Goal: Information Seeking & Learning: Learn about a topic

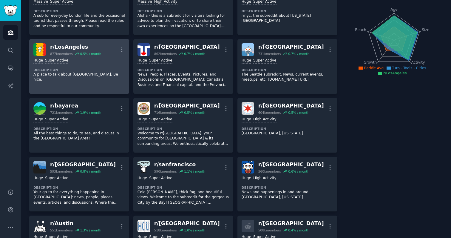
scroll to position [27, 0]
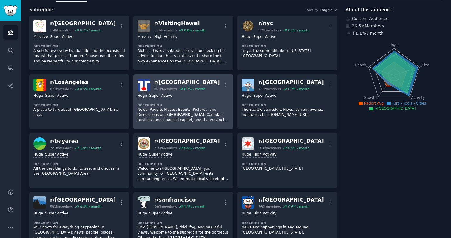
click at [191, 118] on p "News, People, Places, Events, Pictures, and Discussions on [GEOGRAPHIC_DATA]; C…" at bounding box center [184, 115] width 92 height 16
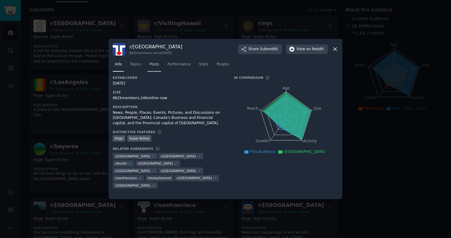
click at [156, 65] on span "Posts" at bounding box center [154, 64] width 10 height 5
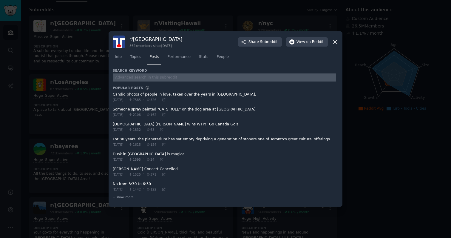
click at [151, 78] on input "text" at bounding box center [224, 77] width 223 height 8
type input "turo"
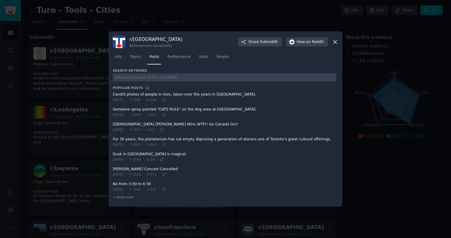
click at [337, 42] on icon at bounding box center [335, 42] width 6 height 6
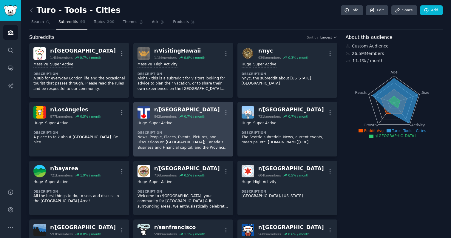
click at [176, 149] on p "News, People, Places, Events, Pictures, and Discussions on [GEOGRAPHIC_DATA]; C…" at bounding box center [184, 143] width 92 height 16
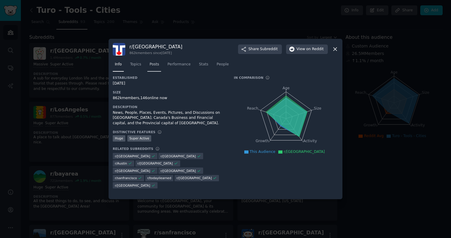
click at [152, 67] on span "Posts" at bounding box center [154, 64] width 10 height 5
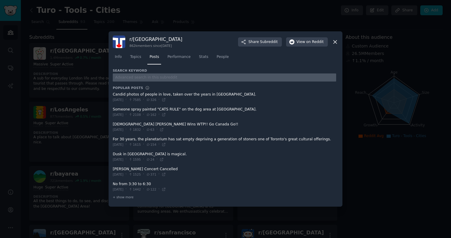
click at [153, 76] on input "text" at bounding box center [224, 77] width 223 height 8
type input "turo"
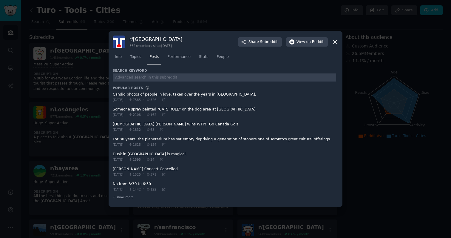
click at [335, 42] on icon at bounding box center [335, 41] width 3 height 3
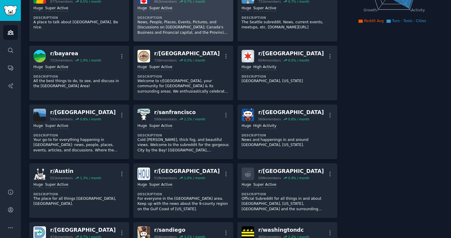
scroll to position [117, 0]
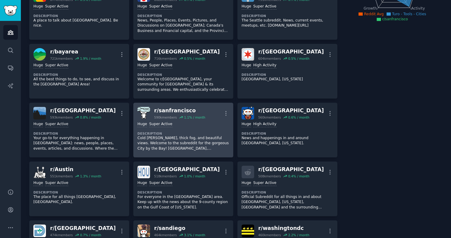
click at [180, 137] on p "Cold [PERSON_NAME], thick fog, and beautiful views. Welcome to the subreddit fo…" at bounding box center [184, 143] width 92 height 16
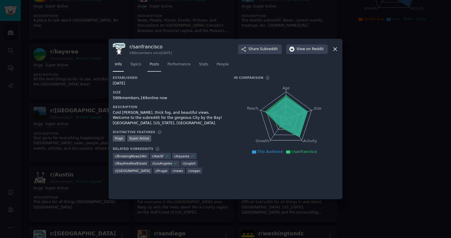
click at [155, 64] on span "Posts" at bounding box center [154, 64] width 10 height 5
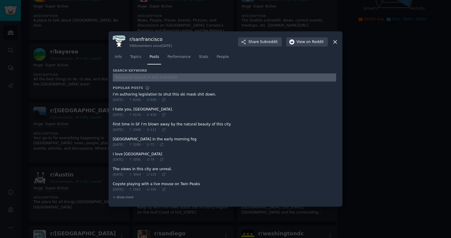
click at [146, 78] on input "text" at bounding box center [224, 77] width 223 height 8
type input "turo"
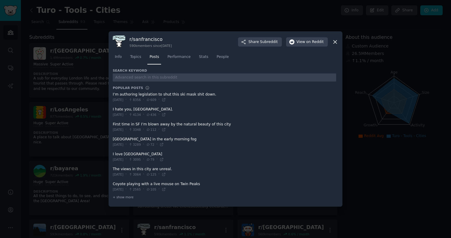
click at [336, 41] on icon at bounding box center [335, 41] width 3 height 3
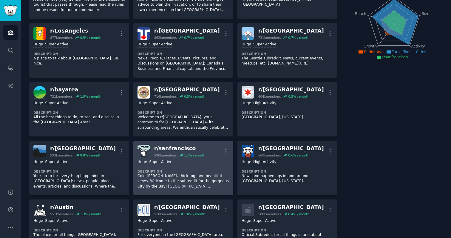
scroll to position [82, 0]
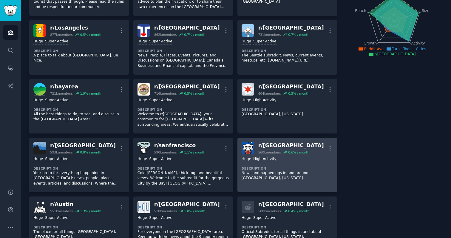
click at [285, 167] on dt "Description" at bounding box center [288, 168] width 92 height 4
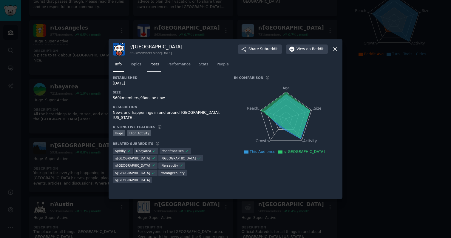
click at [155, 66] on span "Posts" at bounding box center [154, 64] width 10 height 5
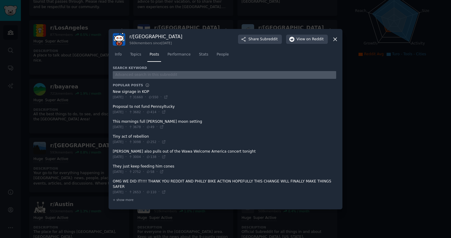
click at [159, 77] on input "text" at bounding box center [224, 75] width 223 height 8
type input "turo"
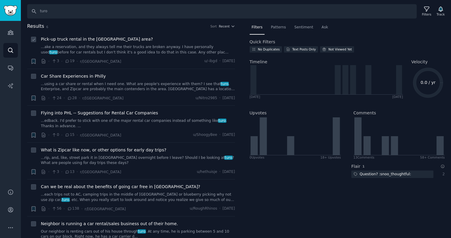
click at [125, 53] on link "...ake a reservation, and they always tell me their trucks are broken anyway. I…" at bounding box center [138, 49] width 194 height 10
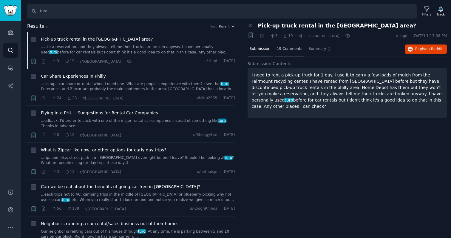
click at [296, 49] on span "19 Comments" at bounding box center [290, 48] width 26 height 5
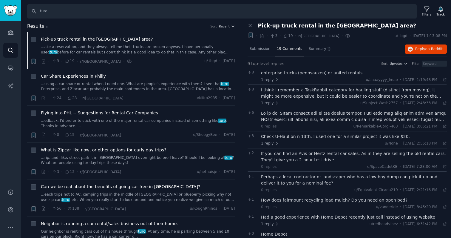
scroll to position [14, 0]
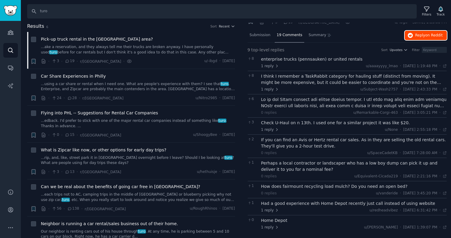
click at [428, 38] on button "Reply on Reddit" at bounding box center [426, 36] width 42 height 10
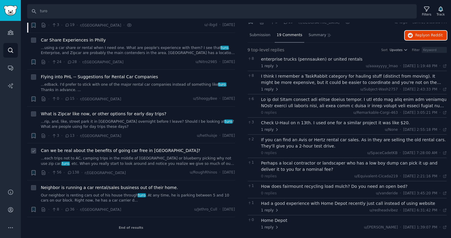
scroll to position [0, 0]
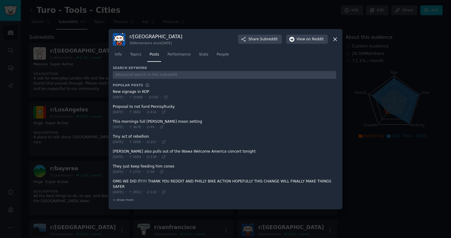
click at [335, 39] on icon at bounding box center [335, 39] width 3 height 3
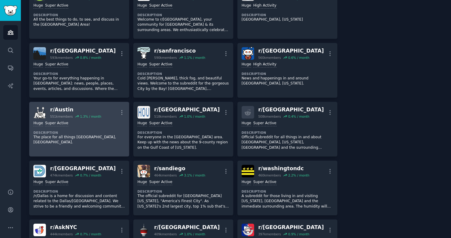
scroll to position [183, 0]
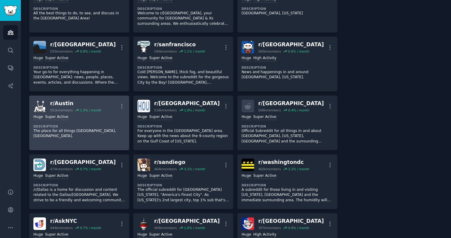
click at [97, 136] on link "r/ [PERSON_NAME] 551k members 1.3 % / month More Huge Super Active Description …" at bounding box center [79, 122] width 100 height 55
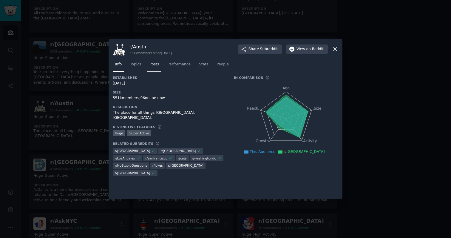
click at [155, 62] on span "Posts" at bounding box center [154, 64] width 10 height 5
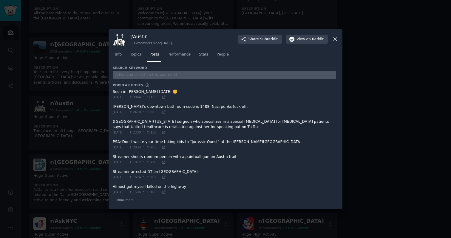
click at [149, 74] on input "text" at bounding box center [224, 75] width 223 height 8
type input "turo"
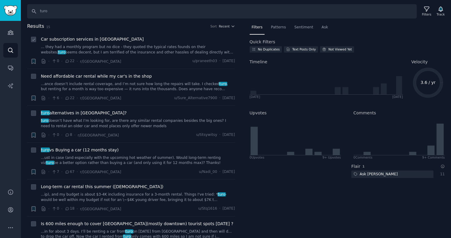
click at [84, 45] on link "... they had a monthly program but no dice - they quoted the typical rates foun…" at bounding box center [138, 49] width 194 height 10
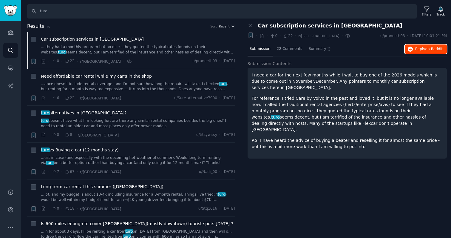
click at [420, 51] on button "Reply on Reddit" at bounding box center [426, 49] width 42 height 10
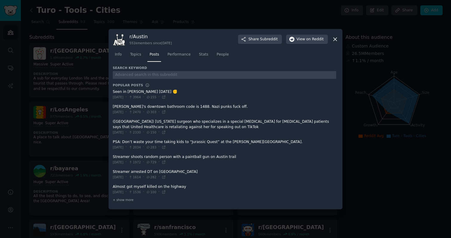
click at [336, 40] on icon at bounding box center [335, 39] width 3 height 3
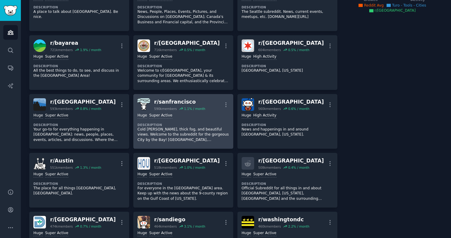
scroll to position [126, 0]
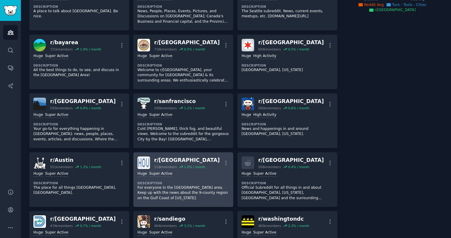
click at [206, 180] on div "Huge Super Active Description For everyone in the [GEOGRAPHIC_DATA] area. Keep …" at bounding box center [184, 186] width 92 height 34
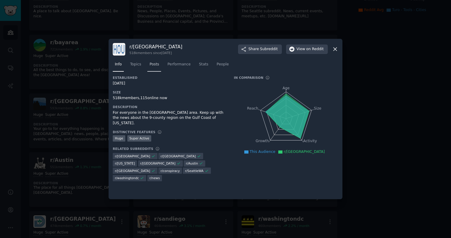
click at [150, 67] on span "Posts" at bounding box center [154, 64] width 10 height 5
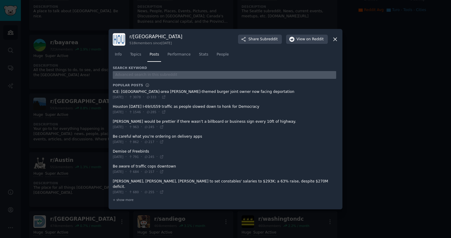
click at [153, 78] on input "text" at bounding box center [224, 75] width 223 height 8
type input "turo"
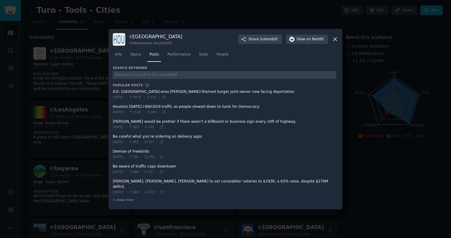
click at [371, 185] on div at bounding box center [225, 119] width 451 height 238
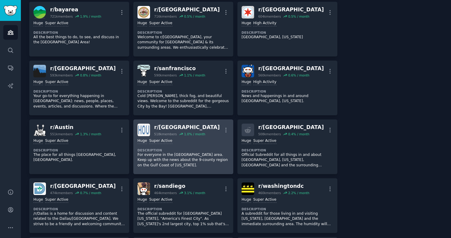
scroll to position [209, 0]
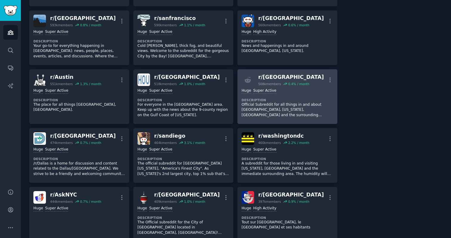
click at [271, 113] on div "Huge Super Active Description Official Subreddit for all things in and about [G…" at bounding box center [288, 103] width 92 height 34
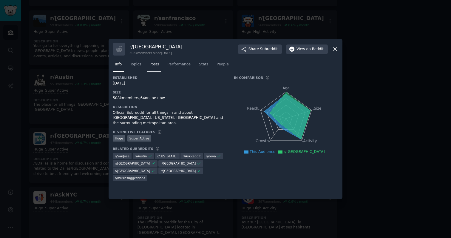
click at [156, 64] on span "Posts" at bounding box center [154, 64] width 10 height 5
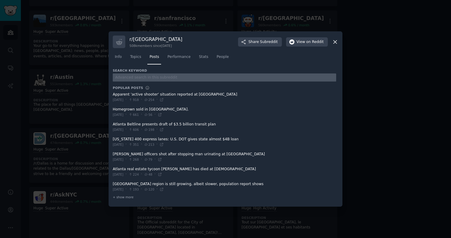
click at [142, 80] on input "text" at bounding box center [224, 77] width 223 height 8
type input "turo"
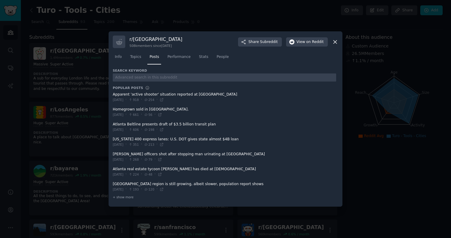
click at [80, 60] on div at bounding box center [225, 119] width 451 height 238
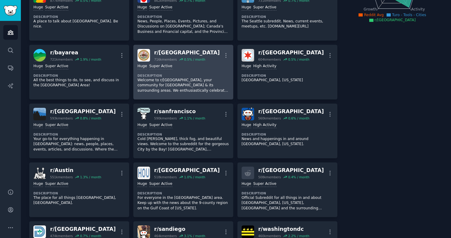
scroll to position [190, 0]
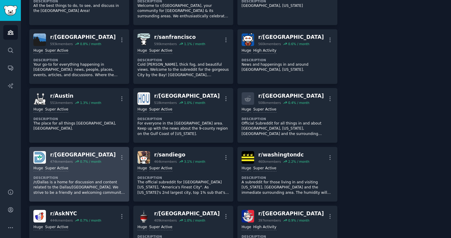
click at [107, 171] on div "Huge Super Active" at bounding box center [79, 169] width 92 height 6
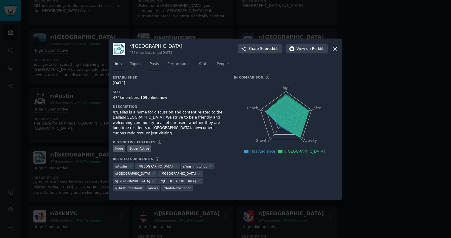
click at [157, 63] on span "Posts" at bounding box center [154, 63] width 10 height 5
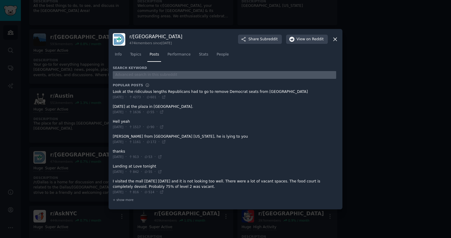
click at [158, 75] on input "text" at bounding box center [224, 75] width 223 height 8
type input "turo"
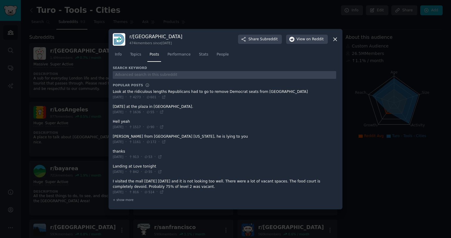
click at [335, 39] on icon at bounding box center [335, 39] width 3 height 3
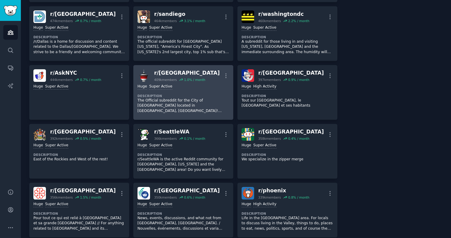
scroll to position [326, 0]
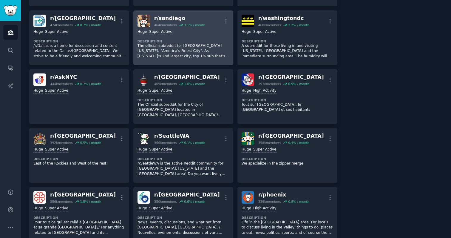
click at [187, 54] on p "The official subreddit for [GEOGRAPHIC_DATA] [US_STATE], "America's Finest City…" at bounding box center [184, 51] width 92 height 16
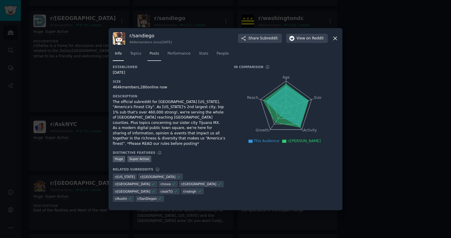
click at [153, 56] on span "Posts" at bounding box center [154, 53] width 10 height 5
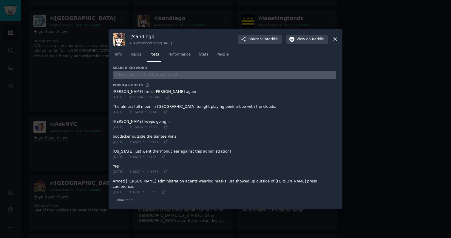
click at [162, 79] on input "text" at bounding box center [224, 75] width 223 height 8
type input "turo"
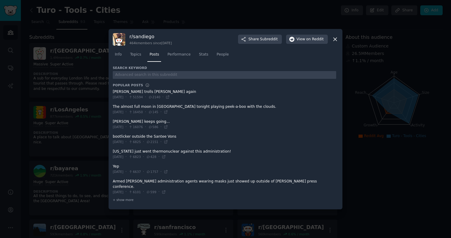
click at [89, 111] on div at bounding box center [225, 119] width 451 height 238
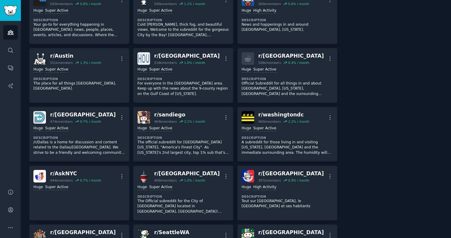
scroll to position [232, 0]
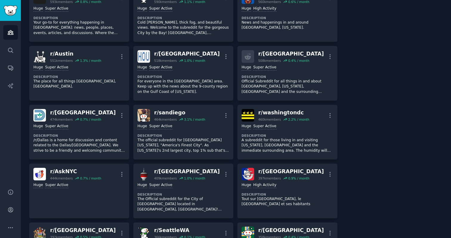
click at [294, 142] on p "A subreddit for those living in and visiting [US_STATE], [GEOGRAPHIC_DATA] and …" at bounding box center [288, 146] width 92 height 16
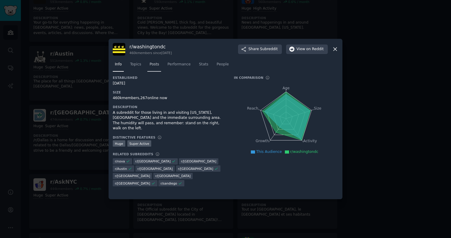
click at [155, 64] on span "Posts" at bounding box center [154, 64] width 10 height 5
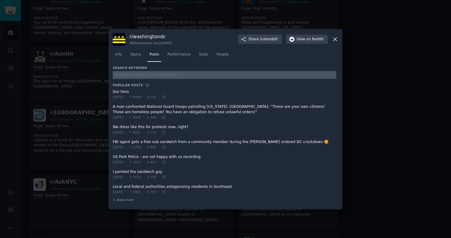
click at [155, 77] on input "text" at bounding box center [224, 75] width 223 height 8
type input "u"
type input "turo"
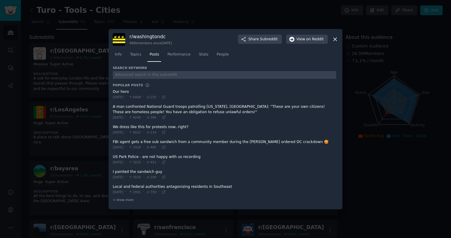
click at [335, 38] on icon at bounding box center [335, 39] width 6 height 6
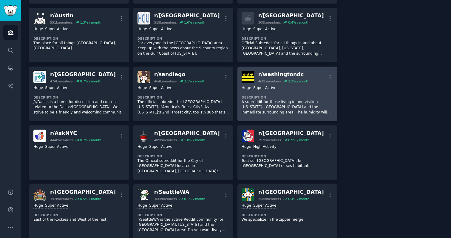
scroll to position [271, 0]
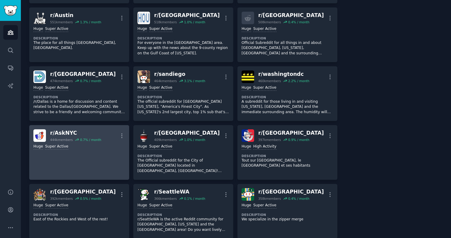
click at [96, 166] on link "r/ AskNYC 444k members 0.7 % / month More Huge Super Active" at bounding box center [79, 152] width 100 height 55
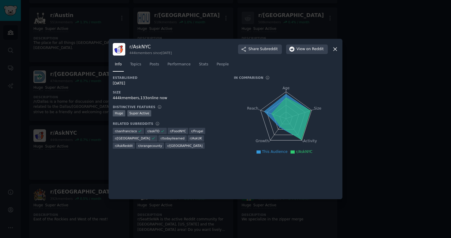
click at [335, 50] on icon at bounding box center [335, 49] width 6 height 6
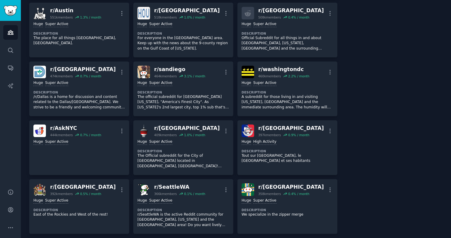
scroll to position [273, 0]
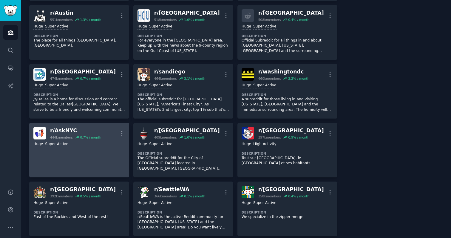
click at [87, 151] on link "r/ AskNYC 444k members 0.7 % / month More Huge Super Active" at bounding box center [79, 150] width 100 height 55
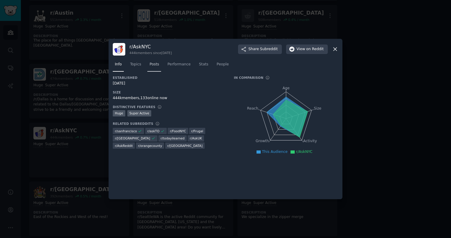
click at [152, 65] on span "Posts" at bounding box center [154, 64] width 10 height 5
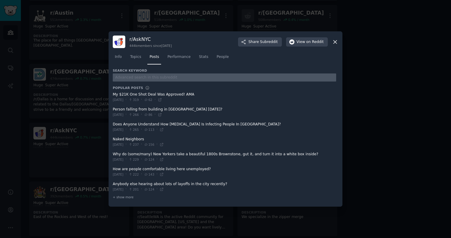
click at [151, 75] on input "text" at bounding box center [224, 77] width 223 height 8
type input "turo"
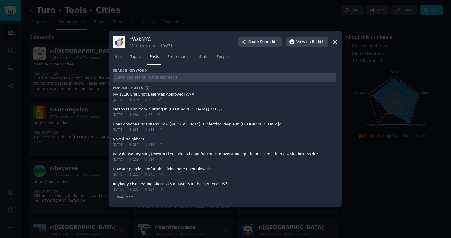
click at [336, 40] on icon at bounding box center [335, 42] width 6 height 6
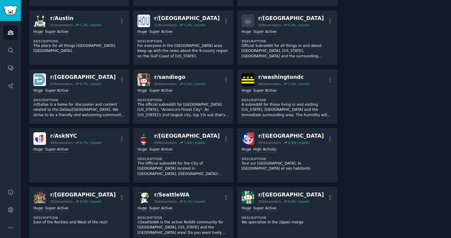
scroll to position [300, 0]
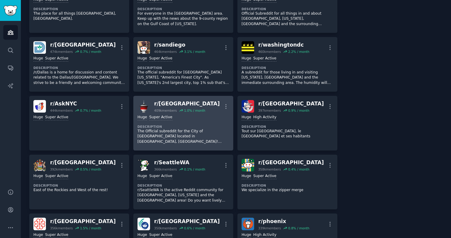
click at [189, 128] on dt "Description" at bounding box center [184, 126] width 92 height 4
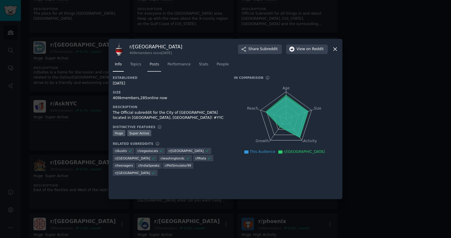
click at [156, 65] on span "Posts" at bounding box center [154, 64] width 10 height 5
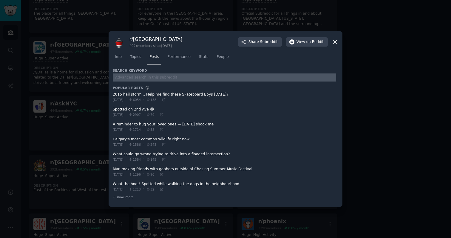
click at [147, 78] on input "text" at bounding box center [224, 77] width 223 height 8
type input "turo"
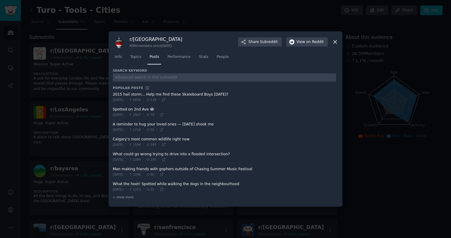
click at [87, 131] on div at bounding box center [225, 119] width 451 height 238
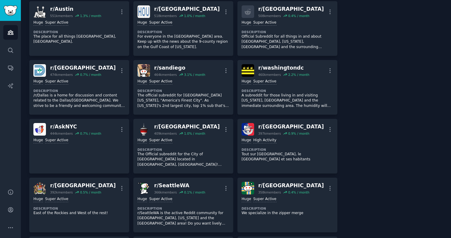
scroll to position [277, 0]
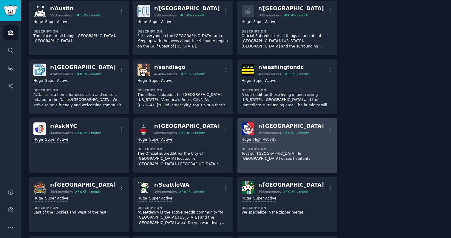
click at [273, 156] on div "Huge High Activity Description Tout sur [GEOGRAPHIC_DATA], le [GEOGRAPHIC_DATA]…" at bounding box center [288, 149] width 92 height 29
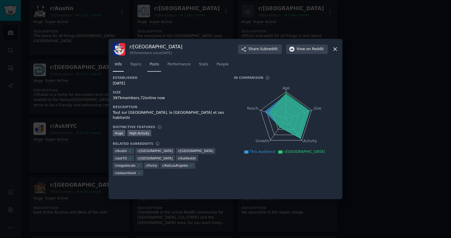
click at [152, 64] on span "Posts" at bounding box center [154, 64] width 10 height 5
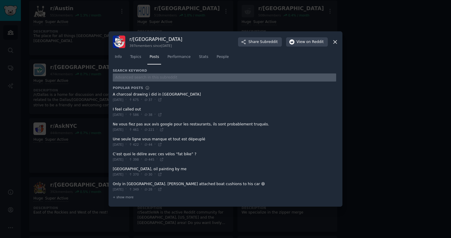
click at [157, 80] on input "text" at bounding box center [224, 77] width 223 height 8
type input "turo"
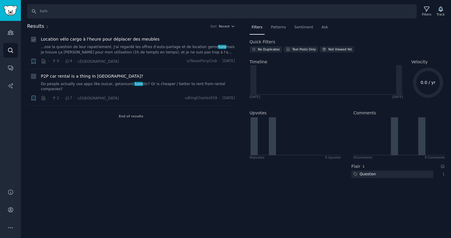
click at [113, 53] on link "...ose la question de leur rapatriement. J'ai regardé les offres d'auto-partage…" at bounding box center [138, 49] width 194 height 10
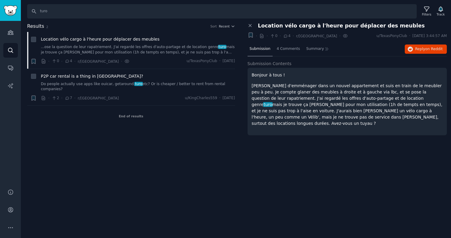
click at [333, 106] on p "[PERSON_NAME] d'emménager dans un nouvel appartement et suis en train de le meu…" at bounding box center [347, 105] width 191 height 44
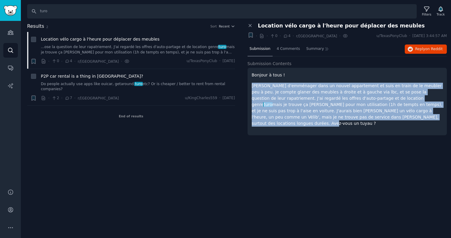
click at [333, 106] on p "[PERSON_NAME] d'emménager dans un nouvel appartement et suis en train de le meu…" at bounding box center [347, 105] width 191 height 44
copy p "[PERSON_NAME] d'emménager dans un nouvel appartement et suis en train de le meu…"
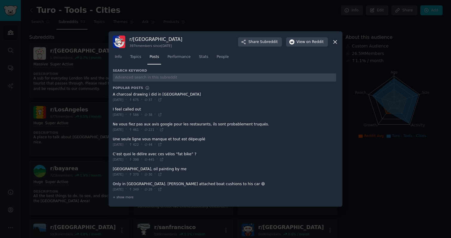
click at [81, 101] on div at bounding box center [225, 119] width 451 height 238
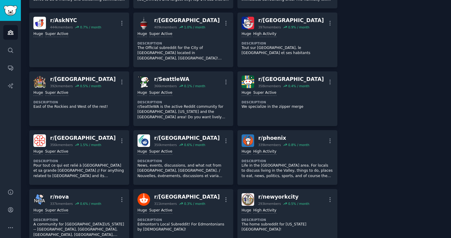
scroll to position [384, 0]
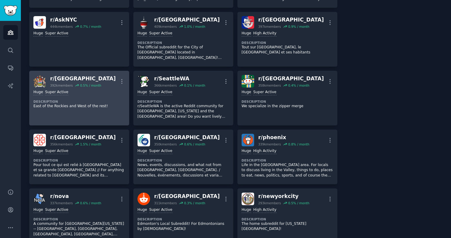
click at [90, 104] on p "East of the Rockies and West of the rest!" at bounding box center [79, 106] width 92 height 5
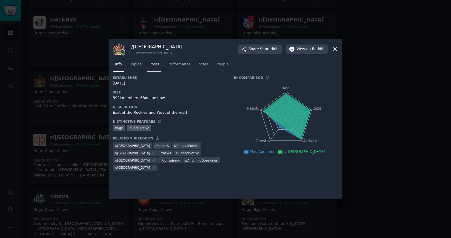
click at [155, 64] on span "Posts" at bounding box center [154, 64] width 10 height 5
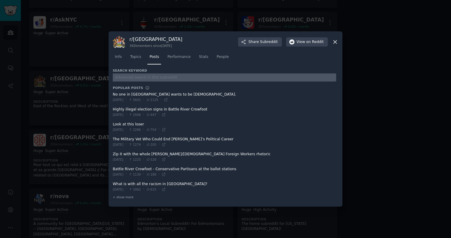
click at [164, 76] on input "text" at bounding box center [224, 77] width 223 height 8
type input "turo"
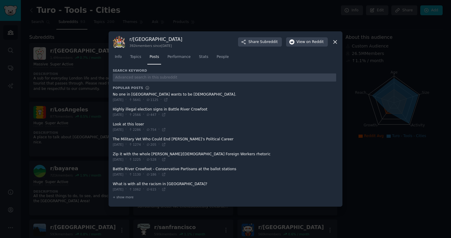
click at [80, 130] on div at bounding box center [225, 119] width 451 height 238
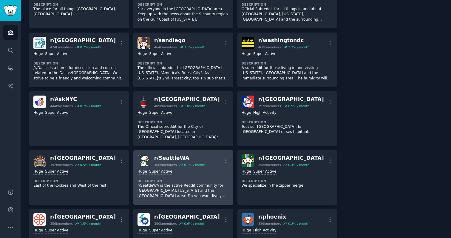
scroll to position [314, 0]
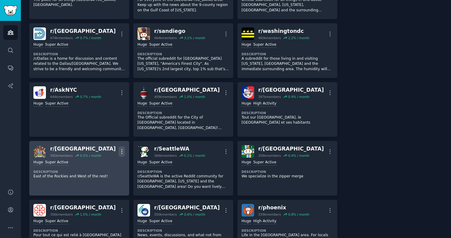
click at [121, 149] on icon "button" at bounding box center [121, 151] width 1 height 4
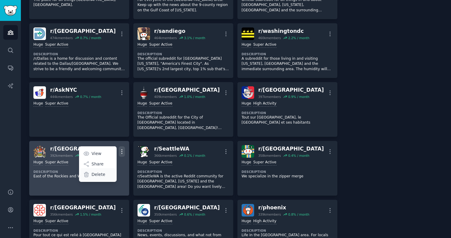
click at [104, 168] on div "Delete" at bounding box center [98, 174] width 36 height 13
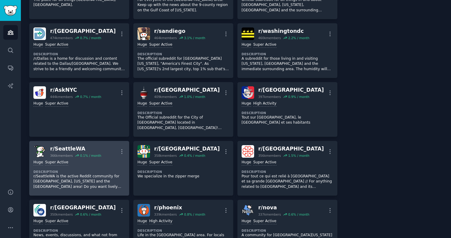
click at [95, 174] on p "r/SeattleWA is the active Reddit community for [GEOGRAPHIC_DATA], [US_STATE] an…" at bounding box center [79, 182] width 92 height 16
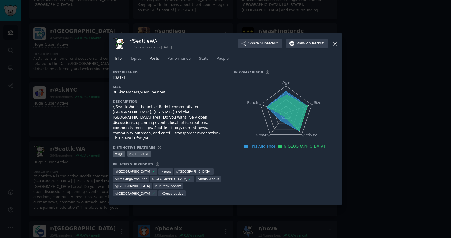
click at [154, 61] on link "Posts" at bounding box center [154, 60] width 14 height 12
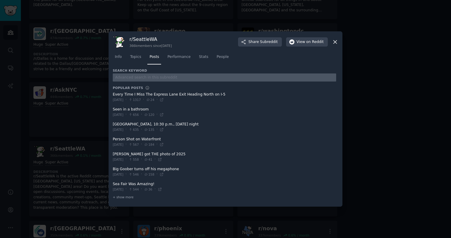
click at [155, 77] on input "text" at bounding box center [224, 77] width 223 height 8
type input "turo"
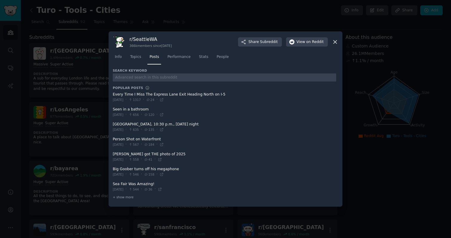
click at [367, 158] on div at bounding box center [225, 119] width 451 height 238
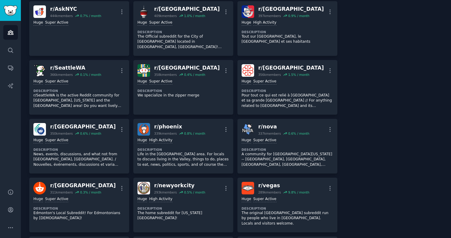
scroll to position [389, 0]
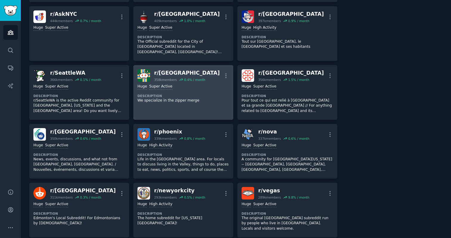
click at [181, 103] on link "r/ Portland 358k members 0.4 % / month More Huge Super Active Description We sp…" at bounding box center [183, 92] width 100 height 55
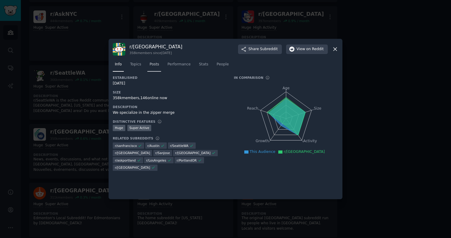
click at [153, 63] on span "Posts" at bounding box center [154, 64] width 10 height 5
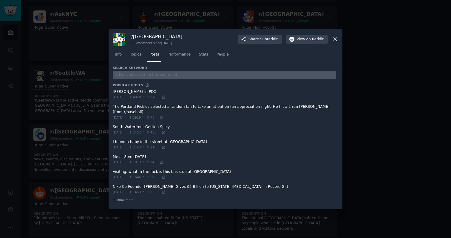
click at [151, 78] on input "text" at bounding box center [224, 75] width 223 height 8
type input "turo"
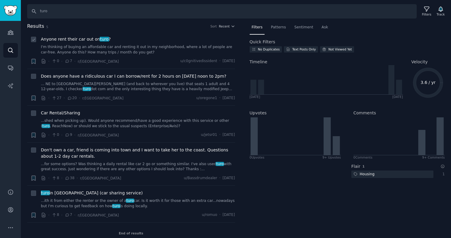
click at [123, 50] on link "I'm thinking of buying an affordable car and renting it out in my neighborhood,…" at bounding box center [138, 49] width 194 height 10
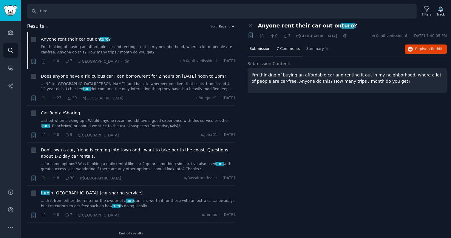
click at [289, 51] on span "7 Comments" at bounding box center [288, 48] width 23 height 5
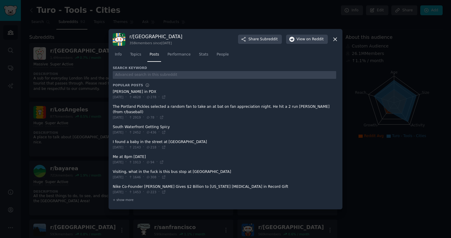
click at [90, 96] on div at bounding box center [225, 119] width 451 height 238
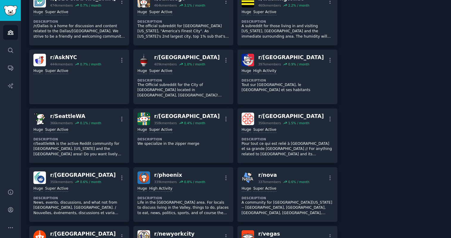
scroll to position [348, 0]
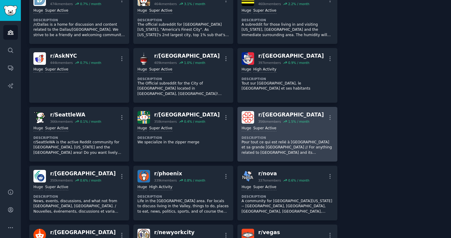
click at [273, 143] on p "Pour tout ce qui est relié à [GEOGRAPHIC_DATA] et sa grande [GEOGRAPHIC_DATA] /…" at bounding box center [288, 148] width 92 height 16
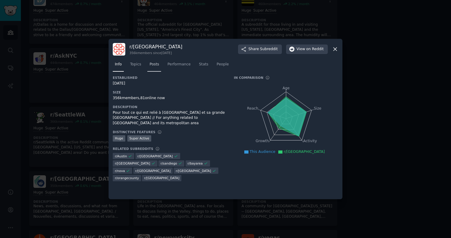
click at [157, 65] on span "Posts" at bounding box center [154, 64] width 10 height 5
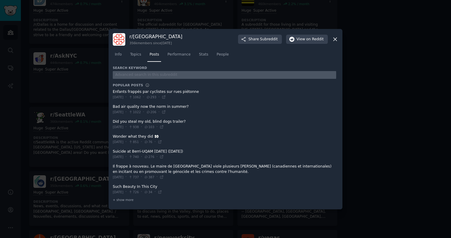
click at [151, 75] on input "text" at bounding box center [224, 75] width 223 height 8
type input "turo"
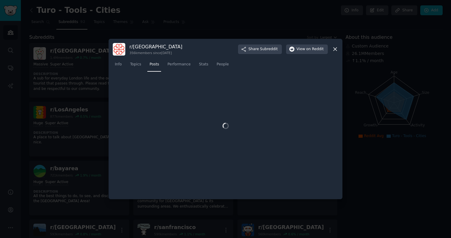
click at [87, 131] on div at bounding box center [225, 119] width 451 height 238
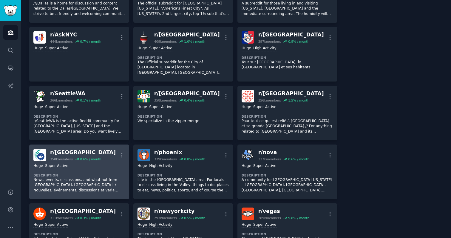
scroll to position [405, 0]
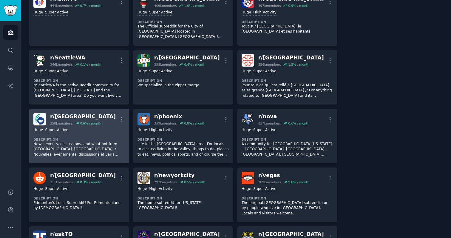
click at [91, 148] on p "News, events, discussions, and what not from [GEOGRAPHIC_DATA], [GEOGRAPHIC_DAT…" at bounding box center [79, 149] width 92 height 16
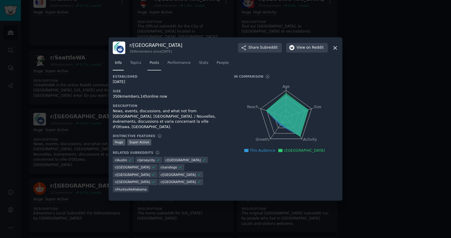
click at [153, 66] on span "Posts" at bounding box center [154, 62] width 10 height 5
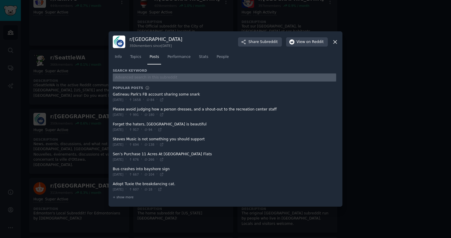
click at [161, 78] on input "text" at bounding box center [224, 77] width 223 height 8
type input "turo"
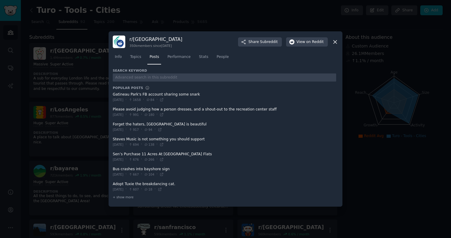
click at [335, 43] on icon at bounding box center [335, 42] width 6 height 6
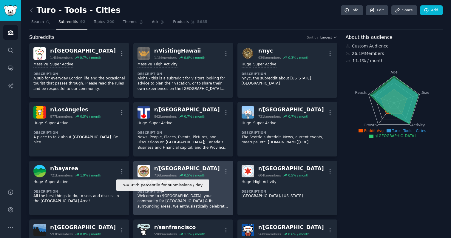
scroll to position [478, 0]
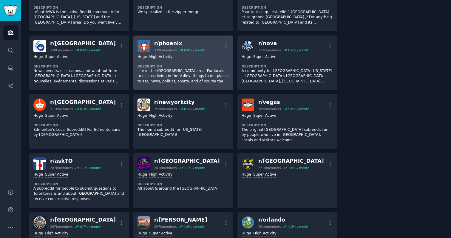
click at [170, 64] on dt "Description" at bounding box center [184, 66] width 92 height 4
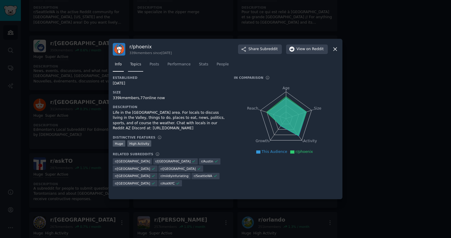
click at [140, 62] on span "Topics" at bounding box center [135, 64] width 11 height 5
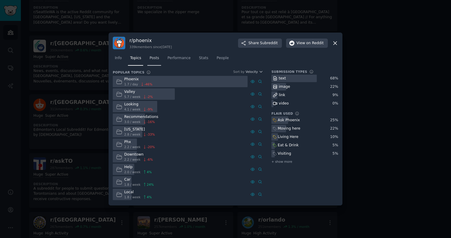
click at [157, 60] on span "Posts" at bounding box center [154, 57] width 10 height 5
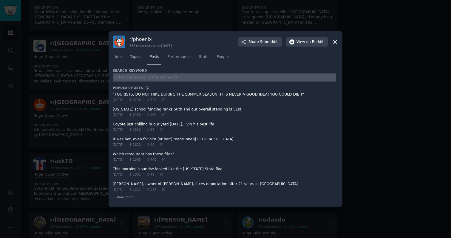
click at [152, 78] on input "text" at bounding box center [224, 77] width 223 height 8
type input "turo"
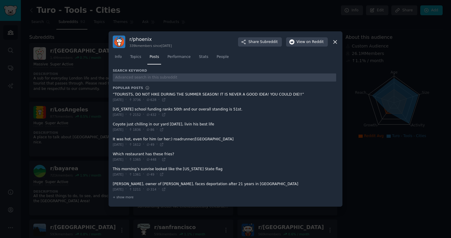
click at [85, 103] on div at bounding box center [225, 119] width 451 height 238
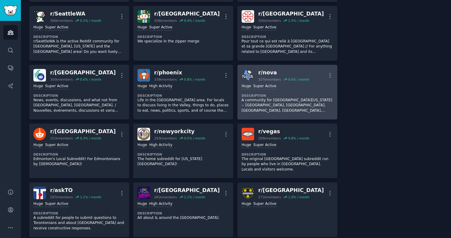
scroll to position [449, 0]
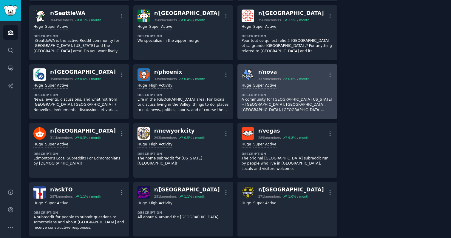
click at [286, 97] on p "A community for [GEOGRAPHIC_DATA][US_STATE] -- [GEOGRAPHIC_DATA], [GEOGRAPHIC_D…" at bounding box center [288, 105] width 92 height 16
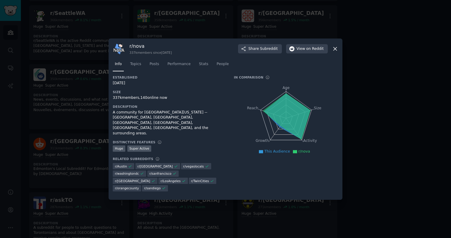
click at [335, 47] on icon at bounding box center [335, 49] width 6 height 6
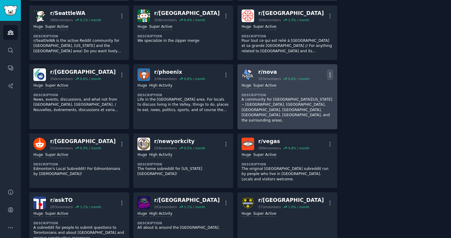
click at [327, 72] on icon "button" at bounding box center [330, 75] width 6 height 6
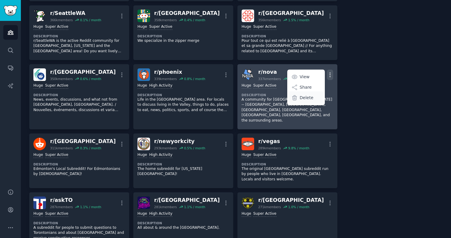
click at [303, 95] on p "Delete" at bounding box center [307, 98] width 14 height 6
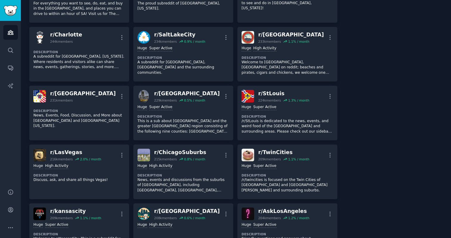
scroll to position [758, 0]
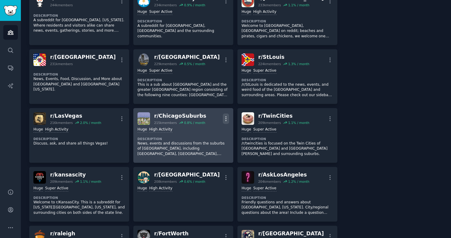
click at [224, 115] on icon "button" at bounding box center [226, 118] width 6 height 6
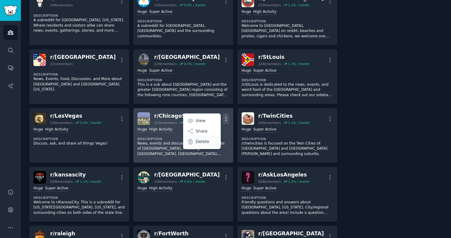
click at [203, 138] on p "Delete" at bounding box center [203, 141] width 14 height 6
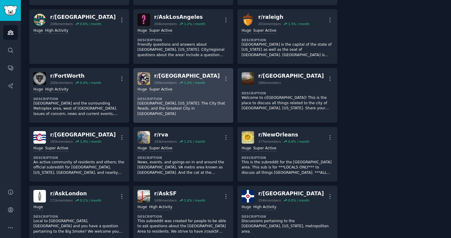
scroll to position [916, 0]
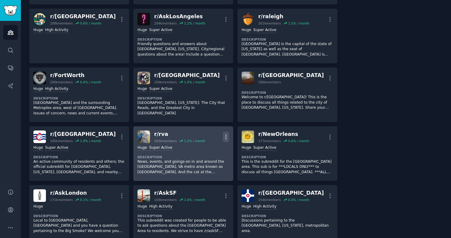
click at [226, 134] on icon "button" at bounding box center [226, 137] width 6 height 6
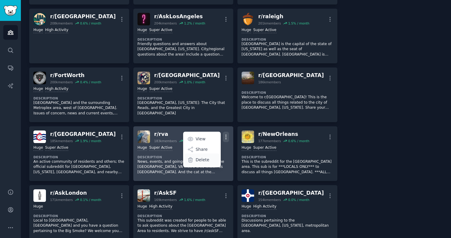
click at [208, 153] on div "Delete" at bounding box center [202, 159] width 36 height 13
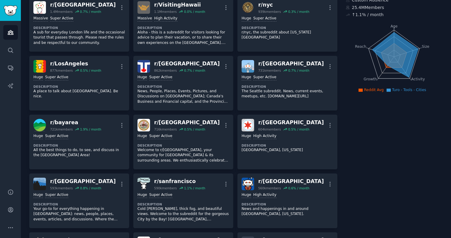
scroll to position [0, 0]
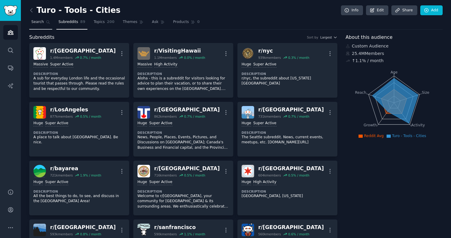
click at [42, 21] on span "Search" at bounding box center [37, 21] width 13 height 5
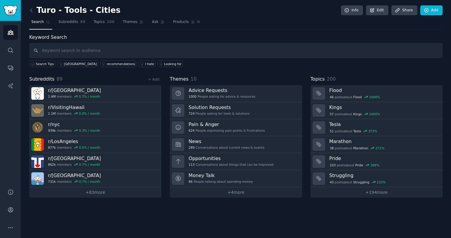
type input "d"
click at [159, 78] on link "+ Add" at bounding box center [153, 79] width 11 height 4
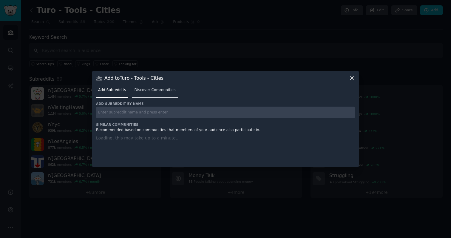
click at [143, 93] on link "Discover Communities" at bounding box center [154, 91] width 45 height 12
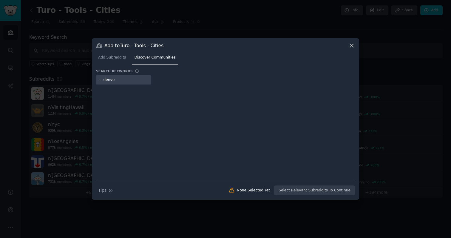
type input "denver"
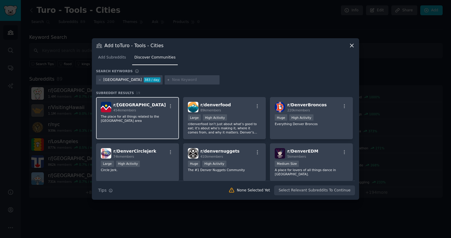
click at [152, 121] on p "The place for all things related to the Denver metro area" at bounding box center [137, 118] width 73 height 8
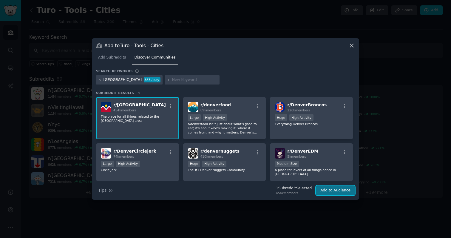
click at [335, 193] on button "Add to Audience" at bounding box center [335, 190] width 39 height 10
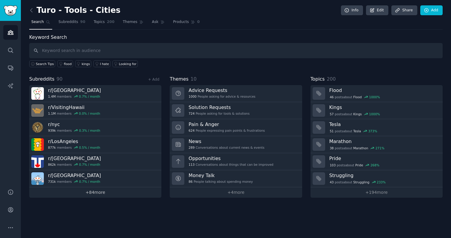
click at [101, 192] on link "+ 84 more" at bounding box center [95, 192] width 132 height 10
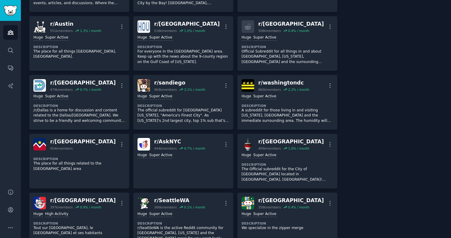
scroll to position [263, 0]
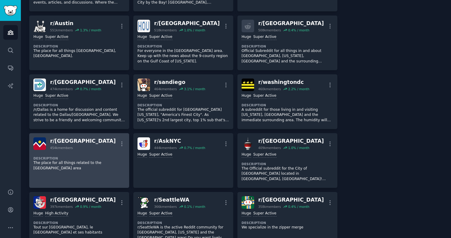
click at [91, 159] on dt "Description" at bounding box center [79, 158] width 92 height 4
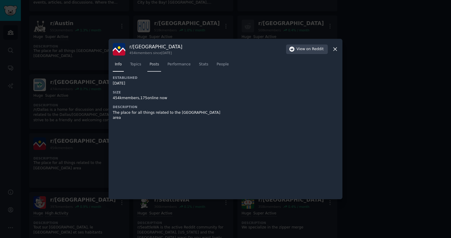
click at [153, 64] on span "Posts" at bounding box center [154, 64] width 10 height 5
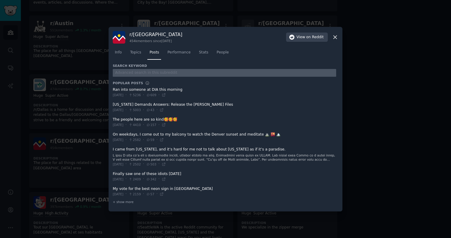
click at [150, 74] on input "text" at bounding box center [224, 73] width 223 height 8
type input "turo"
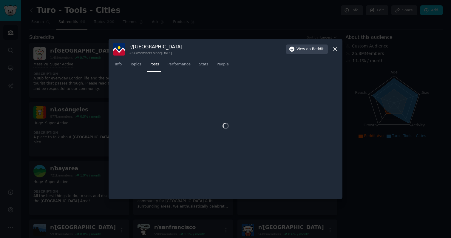
click at [90, 138] on div at bounding box center [225, 119] width 451 height 238
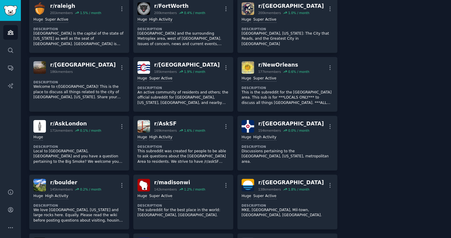
scroll to position [985, 0]
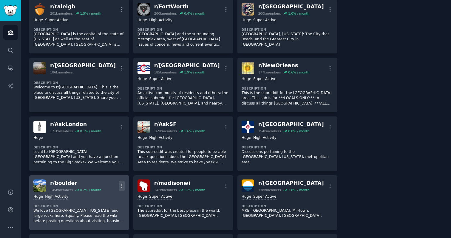
click at [121, 183] on icon "button" at bounding box center [122, 186] width 6 height 6
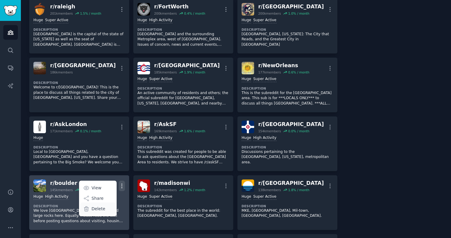
click at [103, 206] on p "Delete" at bounding box center [99, 209] width 14 height 6
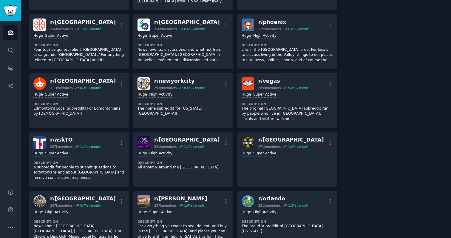
scroll to position [503, 0]
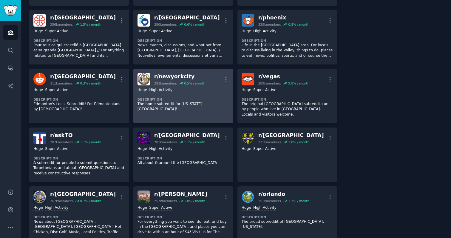
click at [200, 97] on dt "Description" at bounding box center [184, 99] width 92 height 4
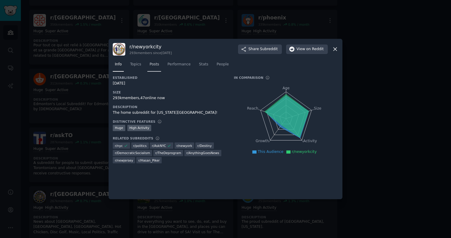
click at [155, 64] on span "Posts" at bounding box center [154, 64] width 10 height 5
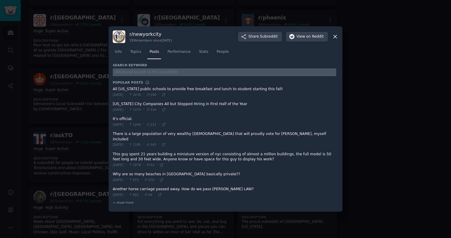
click at [148, 73] on input "text" at bounding box center [224, 72] width 223 height 8
type input "turo"
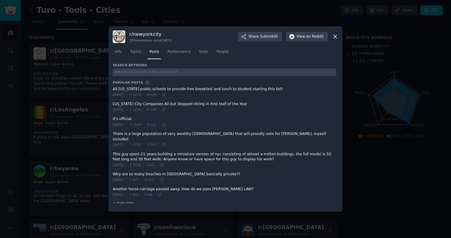
click at [337, 39] on icon at bounding box center [335, 36] width 6 height 6
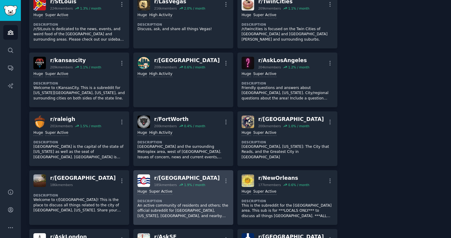
scroll to position [870, 0]
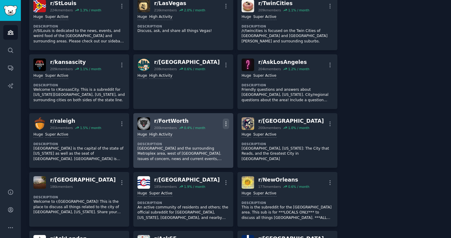
click at [226, 121] on icon "button" at bounding box center [226, 124] width 6 height 6
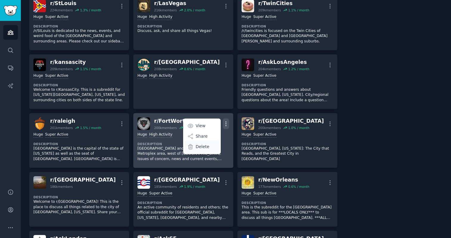
click at [199, 144] on p "Delete" at bounding box center [203, 147] width 14 height 6
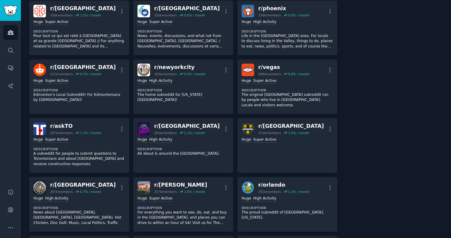
scroll to position [511, 0]
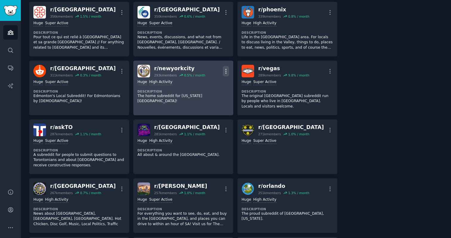
click at [227, 68] on icon "button" at bounding box center [226, 71] width 6 height 6
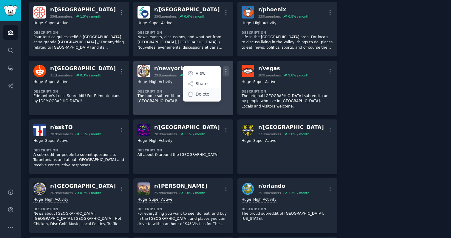
click at [204, 91] on p "Delete" at bounding box center [203, 94] width 14 height 6
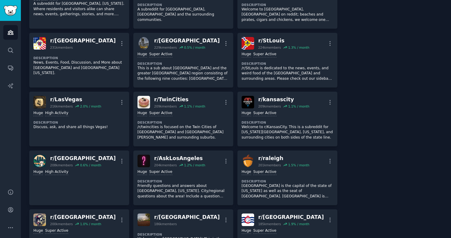
scroll to position [775, 0]
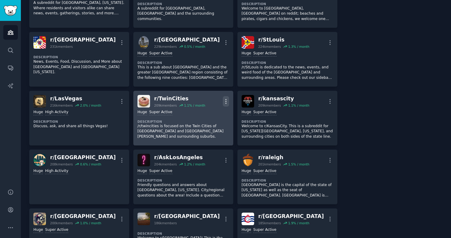
click at [223, 98] on icon "button" at bounding box center [226, 101] width 6 height 6
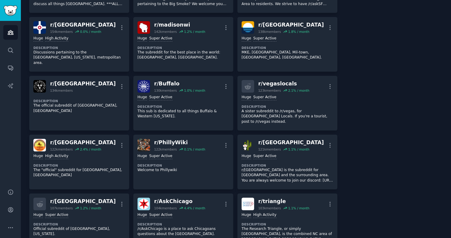
scroll to position [1085, 0]
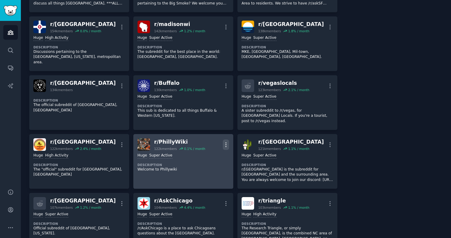
click at [226, 141] on icon "button" at bounding box center [226, 144] width 6 height 6
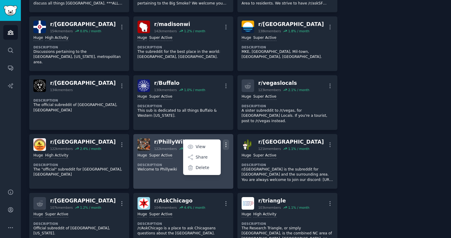
click at [164, 163] on dt "Description" at bounding box center [184, 165] width 92 height 4
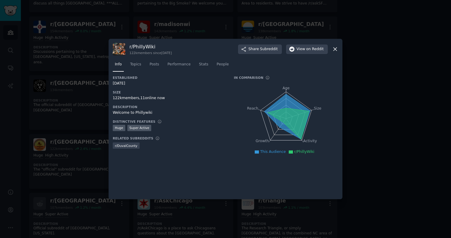
click at [334, 50] on icon at bounding box center [335, 49] width 6 height 6
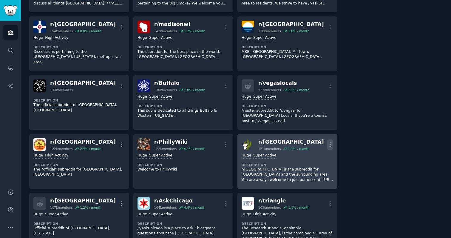
click at [329, 141] on icon "button" at bounding box center [330, 144] width 6 height 6
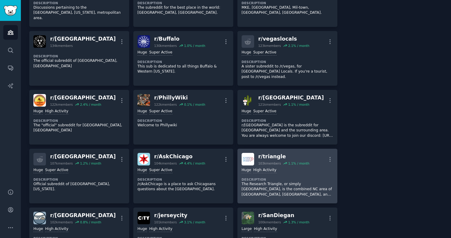
scroll to position [1129, 0]
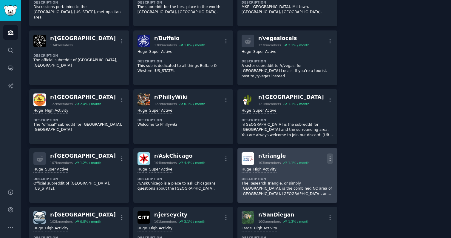
click at [328, 155] on icon "button" at bounding box center [330, 158] width 6 height 6
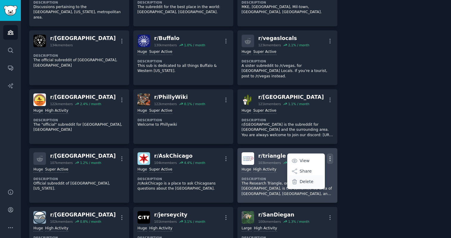
click at [311, 178] on p "Delete" at bounding box center [307, 181] width 14 height 6
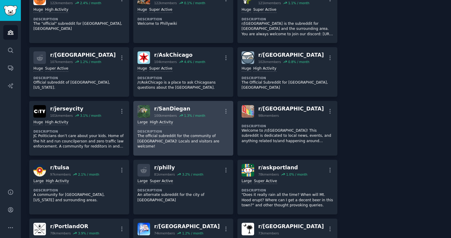
scroll to position [1231, 0]
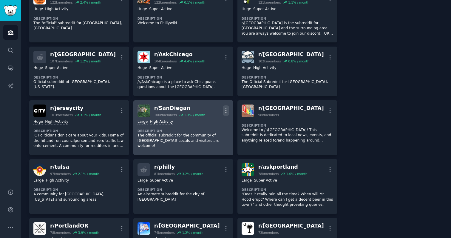
click at [225, 107] on icon "button" at bounding box center [226, 110] width 6 height 6
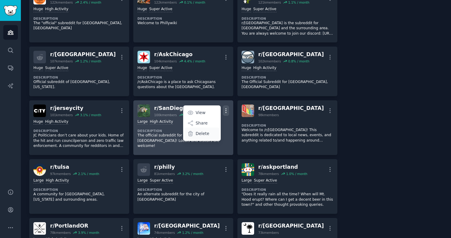
click at [207, 130] on p "Delete" at bounding box center [203, 133] width 14 height 6
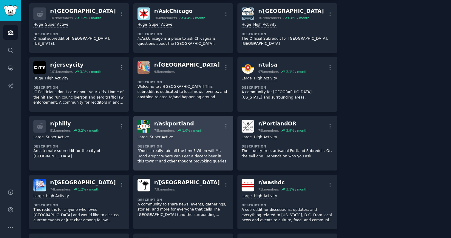
scroll to position [1274, 0]
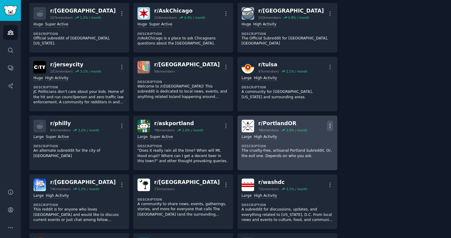
click at [327, 123] on icon "button" at bounding box center [330, 126] width 6 height 6
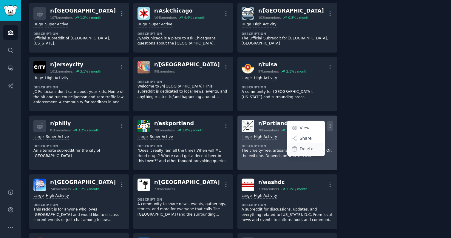
click at [307, 146] on p "Delete" at bounding box center [307, 149] width 14 height 6
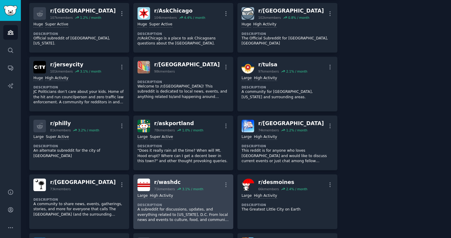
scroll to position [1308, 0]
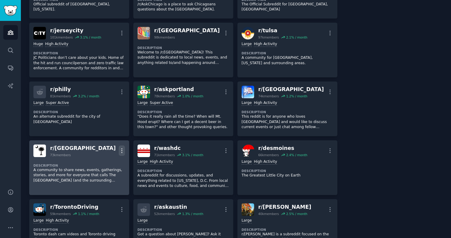
click at [123, 147] on icon "button" at bounding box center [122, 150] width 6 height 6
click at [105, 157] on div "Delete" at bounding box center [98, 163] width 36 height 13
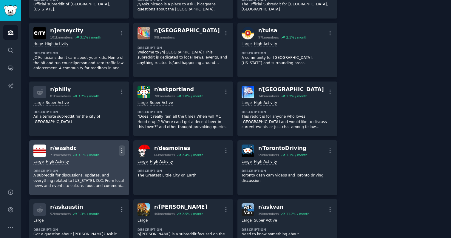
click at [119, 147] on icon "button" at bounding box center [122, 150] width 6 height 6
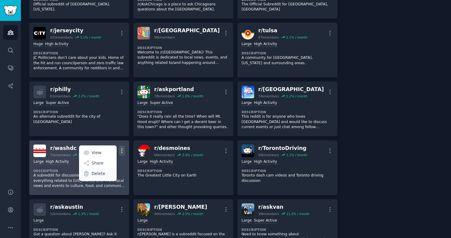
click at [107, 167] on div "Delete" at bounding box center [98, 173] width 36 height 13
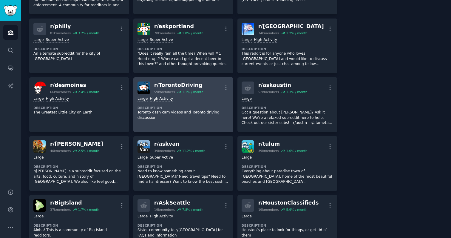
scroll to position [1372, 0]
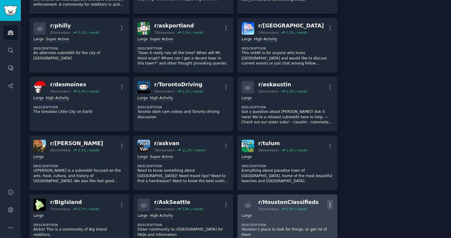
click at [331, 201] on icon "button" at bounding box center [330, 204] width 6 height 6
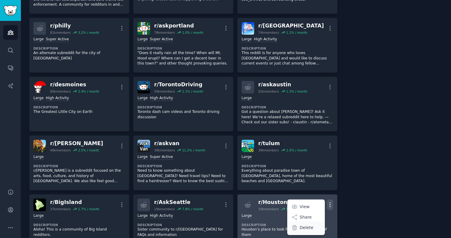
click at [309, 224] on p "Delete" at bounding box center [307, 227] width 14 height 6
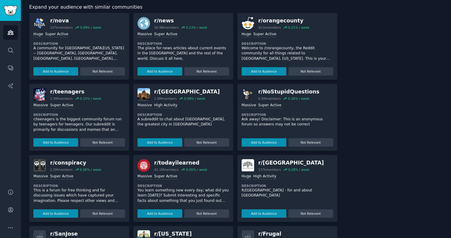
scroll to position [1668, 0]
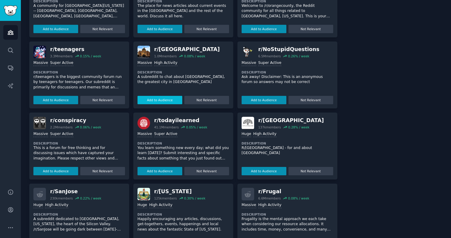
click at [152, 96] on button "Add to Audience" at bounding box center [160, 100] width 45 height 8
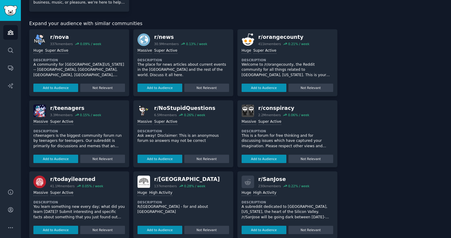
scroll to position [1732, 0]
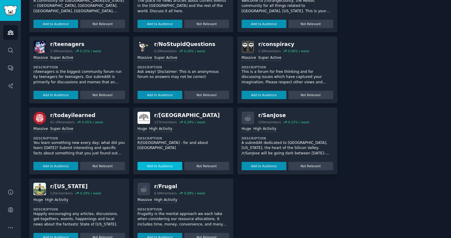
click at [164, 162] on button "Add to Audience" at bounding box center [160, 166] width 45 height 8
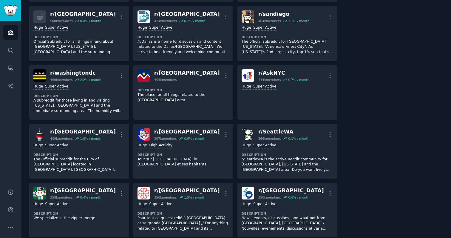
scroll to position [0, 0]
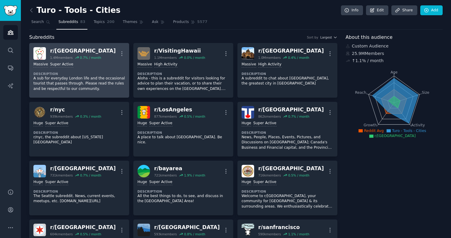
click at [82, 74] on dt "Description" at bounding box center [79, 74] width 92 height 4
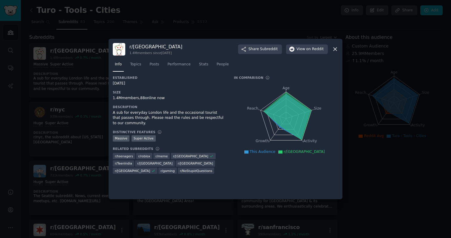
click at [336, 49] on icon at bounding box center [335, 49] width 6 height 6
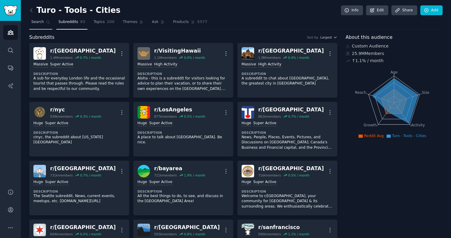
click at [43, 19] on span "Search" at bounding box center [37, 21] width 13 height 5
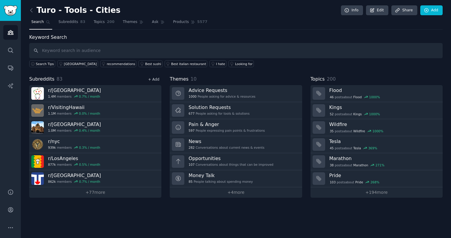
click at [155, 80] on link "+ Add" at bounding box center [153, 79] width 11 height 4
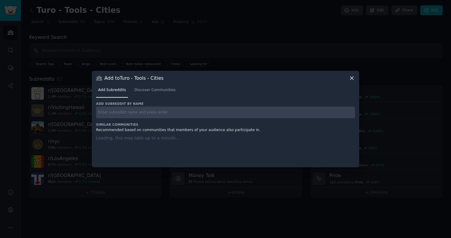
click at [138, 109] on input "text" at bounding box center [225, 113] width 259 height 12
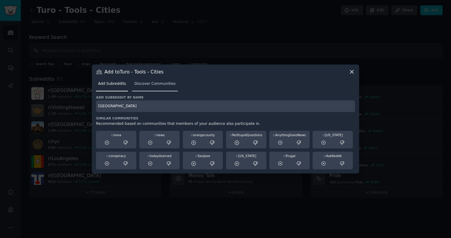
type input "sydney"
click at [157, 86] on span "Discover Communities" at bounding box center [154, 83] width 41 height 5
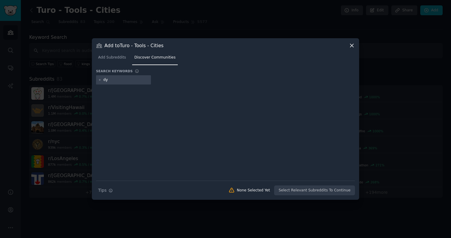
type input "d"
type input "sydney"
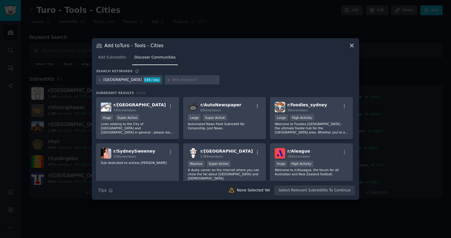
click at [161, 120] on div "Huge Super Active" at bounding box center [137, 117] width 73 height 7
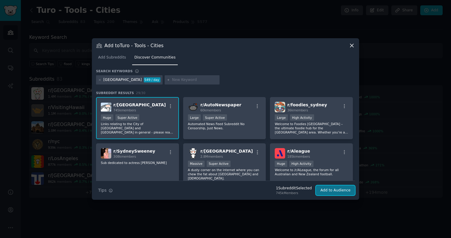
click at [341, 192] on button "Add to Audience" at bounding box center [335, 190] width 39 height 10
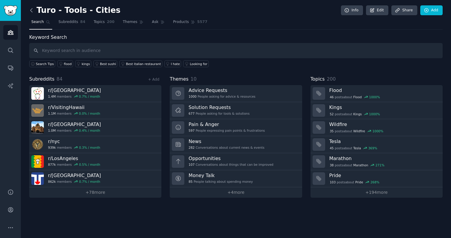
click at [31, 12] on icon at bounding box center [31, 10] width 6 height 6
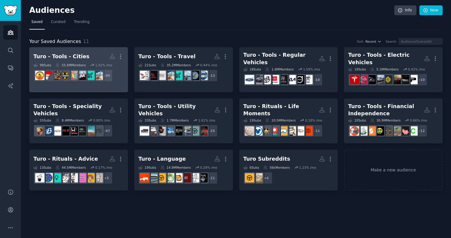
click at [80, 57] on div "Turo - Tools - Cities" at bounding box center [61, 56] width 56 height 7
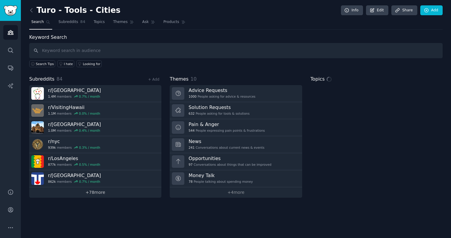
click at [101, 196] on link "+ 78 more" at bounding box center [95, 192] width 132 height 10
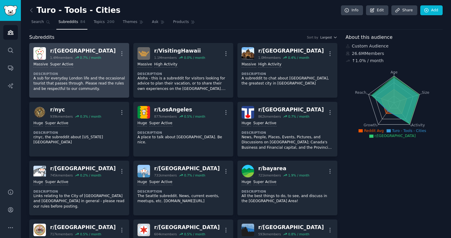
click at [105, 91] on p "A sub for everyday London life and the occasional tourist that passes through. …" at bounding box center [79, 84] width 92 height 16
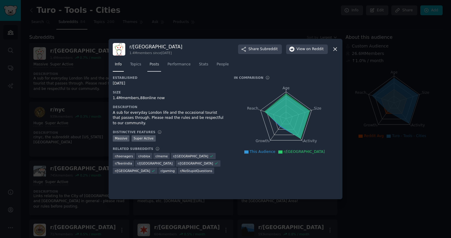
click at [155, 65] on span "Posts" at bounding box center [154, 64] width 10 height 5
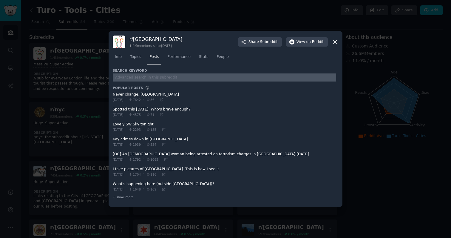
click at [149, 78] on input "text" at bounding box center [224, 77] width 223 height 8
type input "turo"
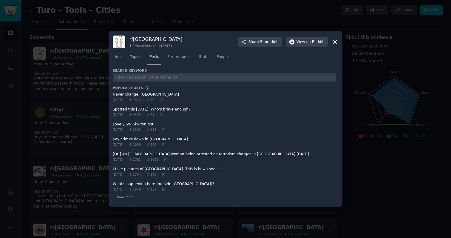
click at [332, 42] on icon at bounding box center [335, 42] width 6 height 6
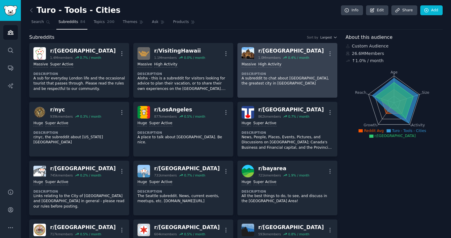
click at [283, 92] on link "r/ melbourne 1.0M members 0.4 % / month More Massive High Activity Description …" at bounding box center [287, 70] width 100 height 55
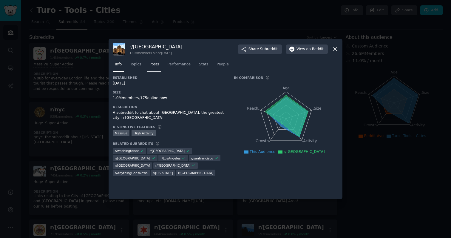
click at [155, 64] on span "Posts" at bounding box center [154, 64] width 10 height 5
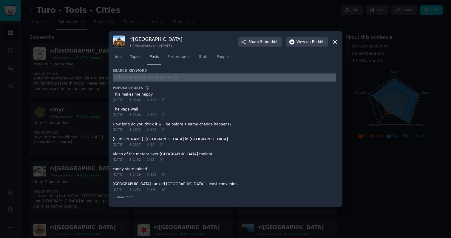
click at [152, 76] on input "text" at bounding box center [224, 77] width 223 height 8
type input "turo"
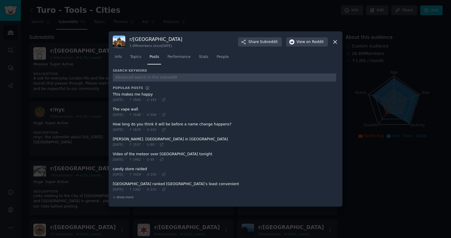
click at [81, 114] on div at bounding box center [225, 119] width 451 height 238
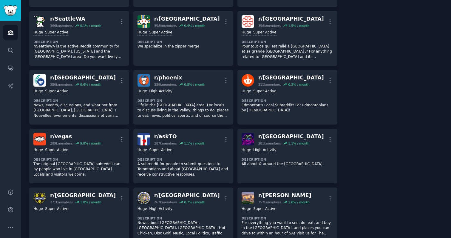
scroll to position [503, 0]
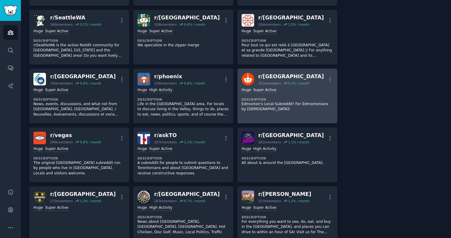
click at [243, 107] on link "r/ Edmonton 311k members 0.3 % / month More Huge Super Active Description Edmon…" at bounding box center [287, 96] width 100 height 55
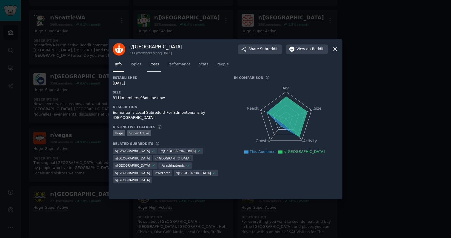
click at [156, 68] on link "Posts" at bounding box center [154, 66] width 14 height 12
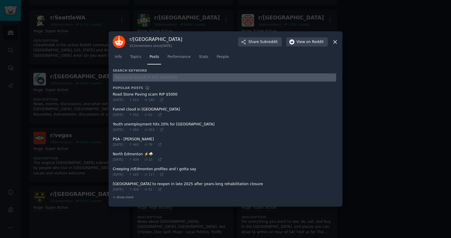
click at [155, 74] on input "text" at bounding box center [224, 77] width 223 height 8
type input "turo"
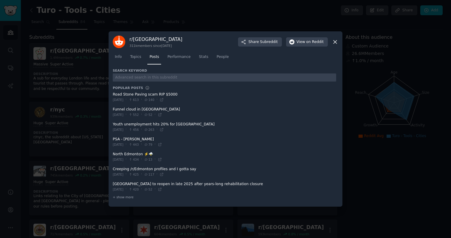
click at [85, 106] on div at bounding box center [225, 119] width 451 height 238
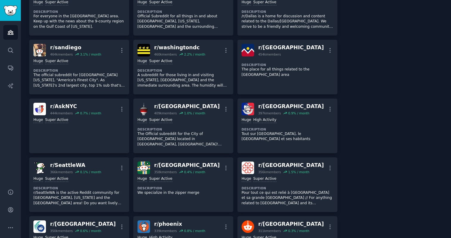
scroll to position [358, 0]
